Goal: Transaction & Acquisition: Purchase product/service

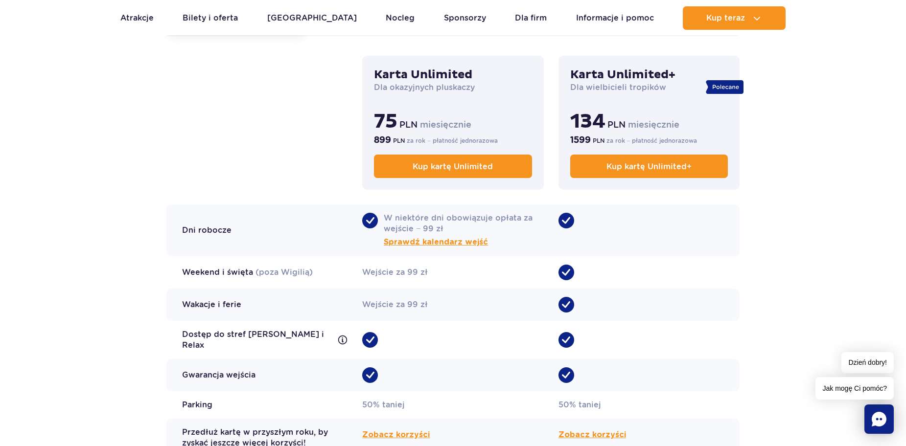
scroll to position [489, 0]
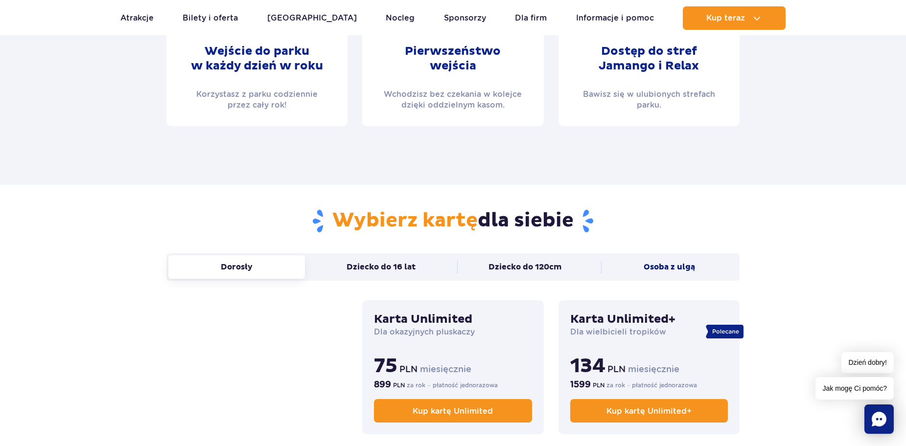
click at [674, 267] on button "Osoba z ulgą" at bounding box center [669, 266] width 137 height 23
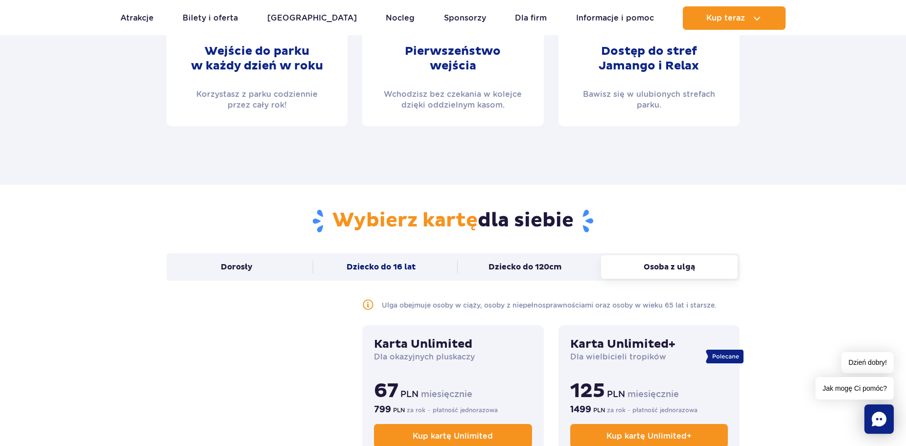
click at [409, 265] on button "Dziecko do 16 lat" at bounding box center [381, 266] width 137 height 23
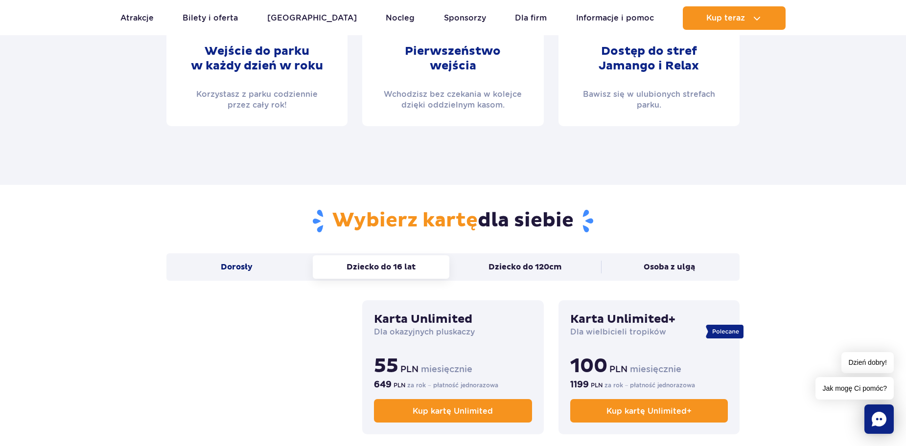
click at [266, 269] on button "Dorosły" at bounding box center [236, 266] width 137 height 23
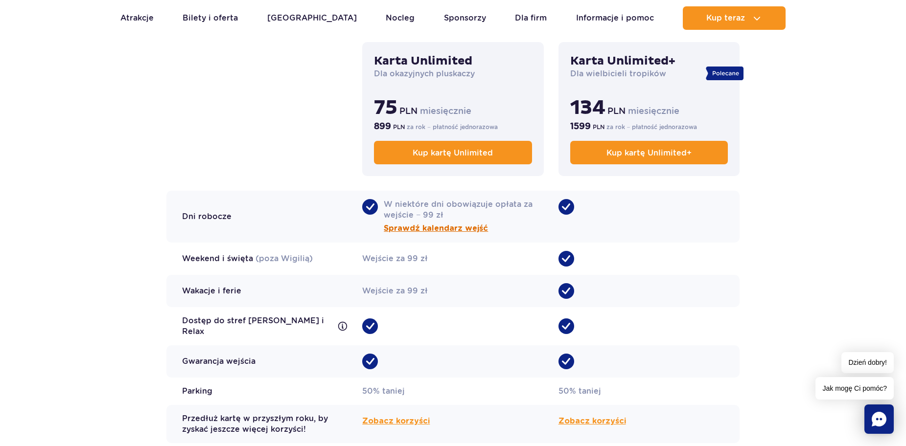
scroll to position [979, 0]
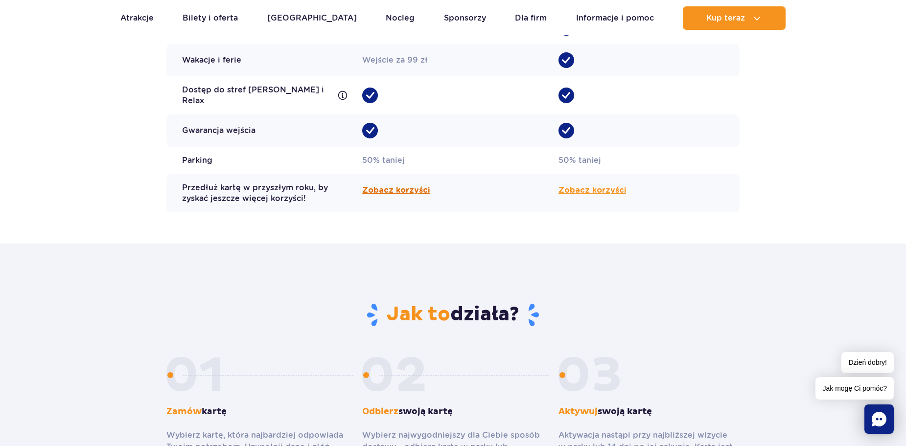
click at [387, 185] on span "Zobacz korzyści" at bounding box center [396, 191] width 68 height 12
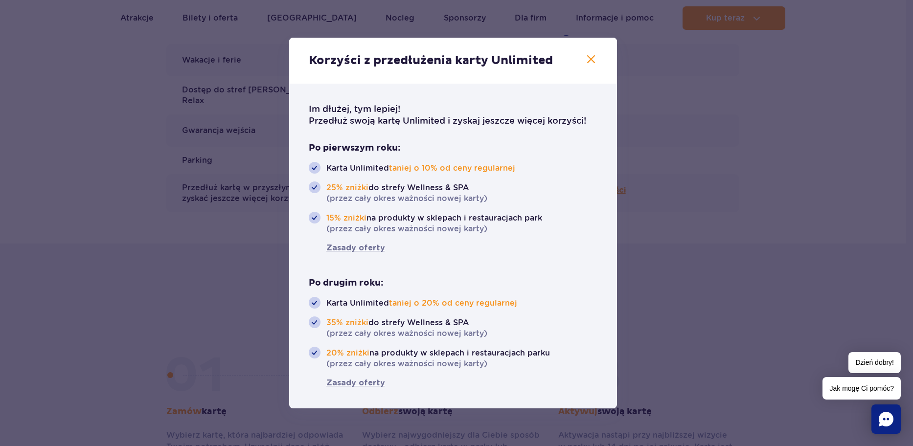
click at [593, 61] on icon "button" at bounding box center [591, 59] width 8 height 8
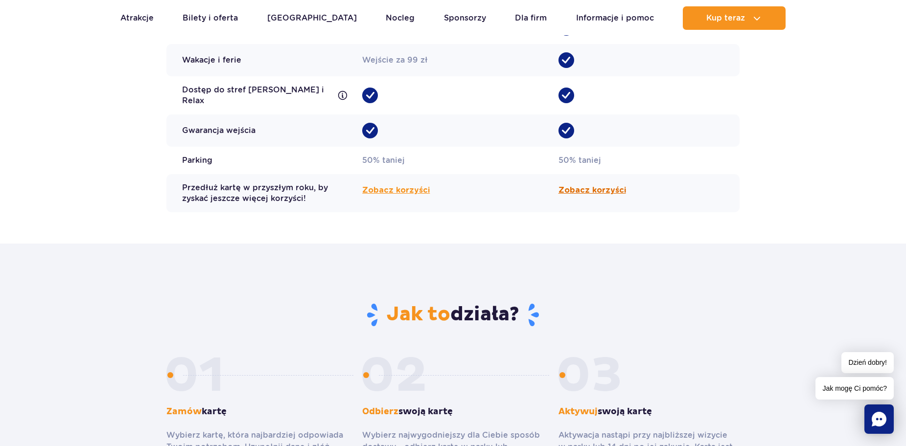
click at [582, 185] on span "Zobacz korzyści" at bounding box center [592, 191] width 68 height 12
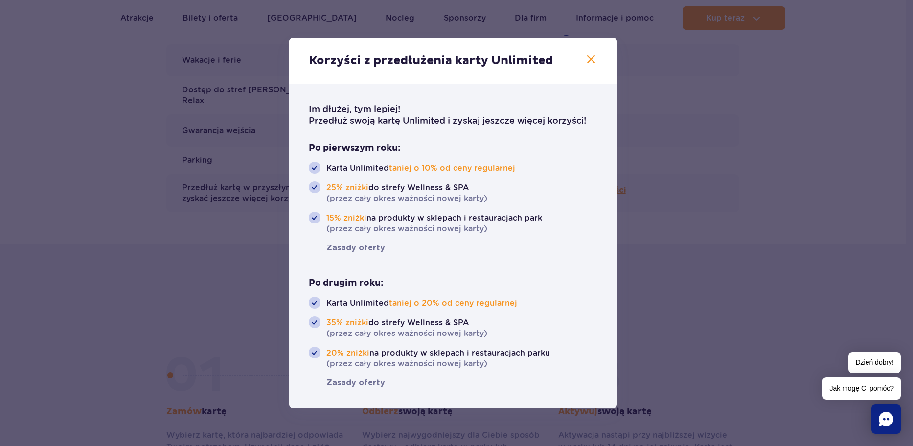
click at [590, 59] on icon "button" at bounding box center [591, 59] width 12 height 12
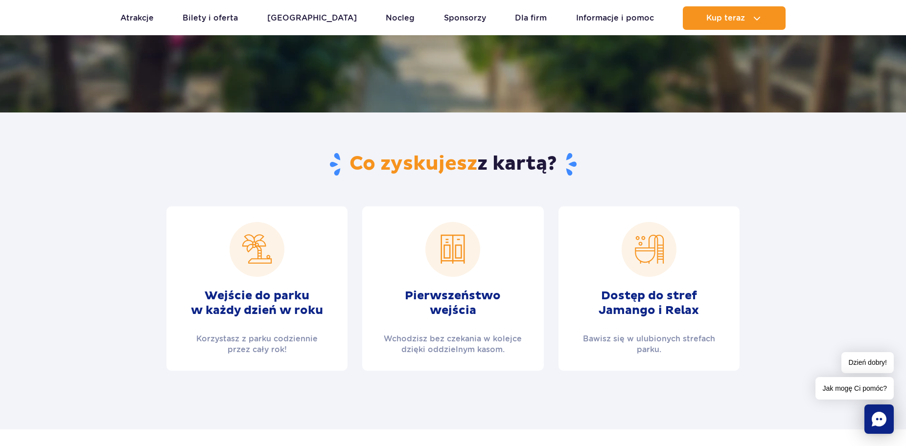
scroll to position [0, 0]
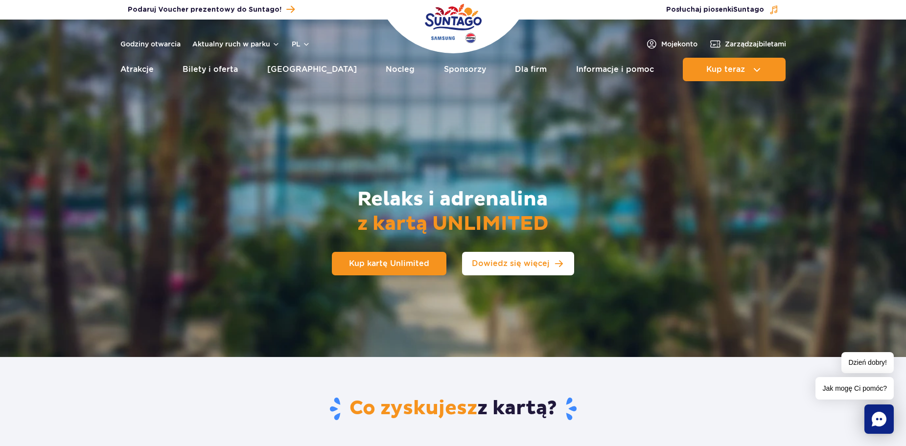
click at [508, 258] on link "Dowiedz się więcej" at bounding box center [518, 263] width 112 height 23
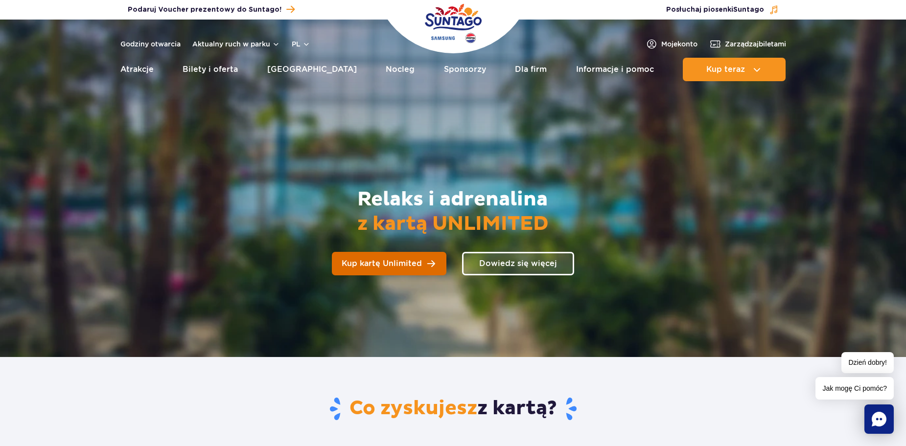
click at [405, 265] on span "Kup kartę Unlimited" at bounding box center [382, 264] width 80 height 8
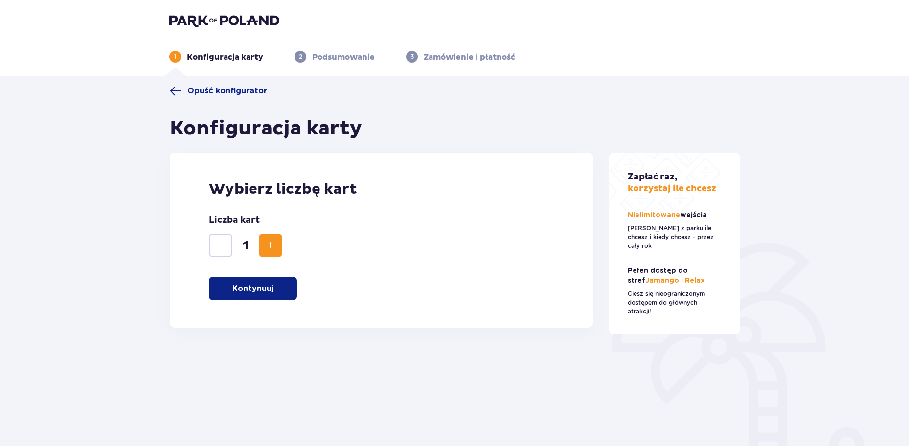
click at [263, 282] on button "Kontynuuj" at bounding box center [253, 288] width 88 height 23
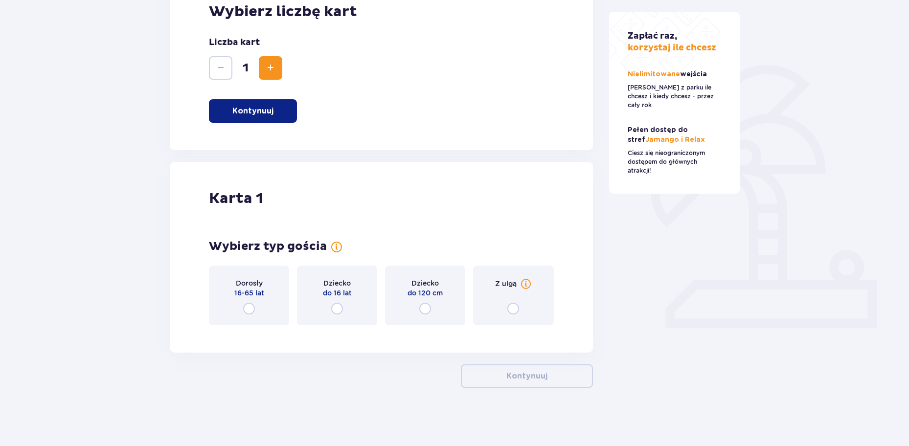
scroll to position [178, 0]
click at [247, 308] on input "radio" at bounding box center [249, 308] width 12 height 12
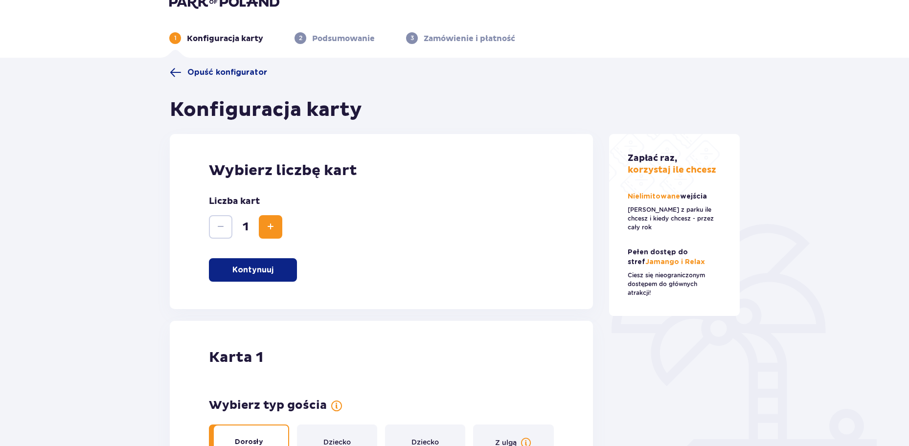
scroll to position [0, 0]
